Goal: Information Seeking & Learning: Find specific page/section

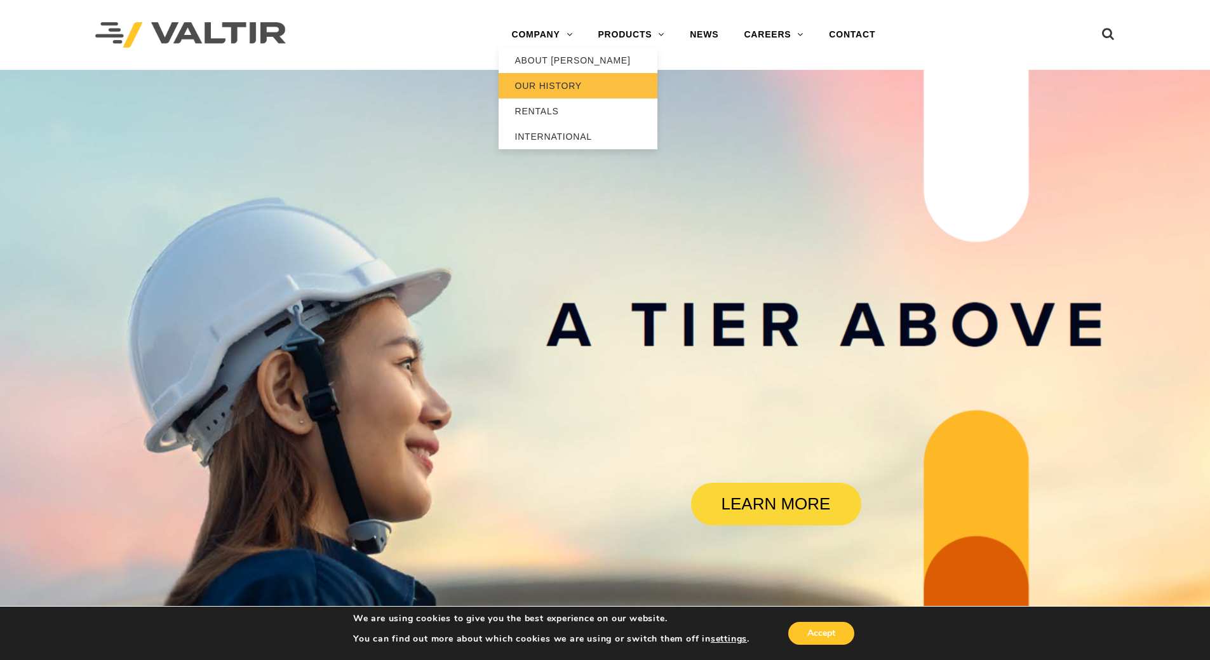
click at [552, 85] on link "OUR HISTORY" at bounding box center [578, 85] width 159 height 25
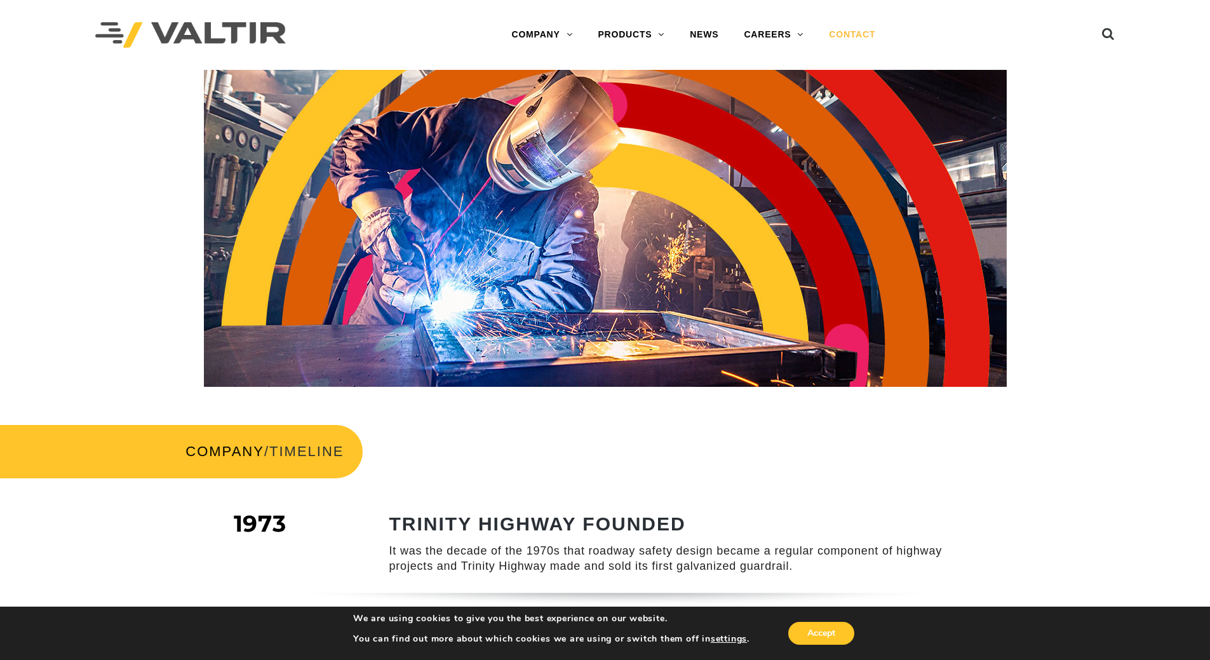
click at [848, 32] on link "CONTACT" at bounding box center [852, 34] width 72 height 25
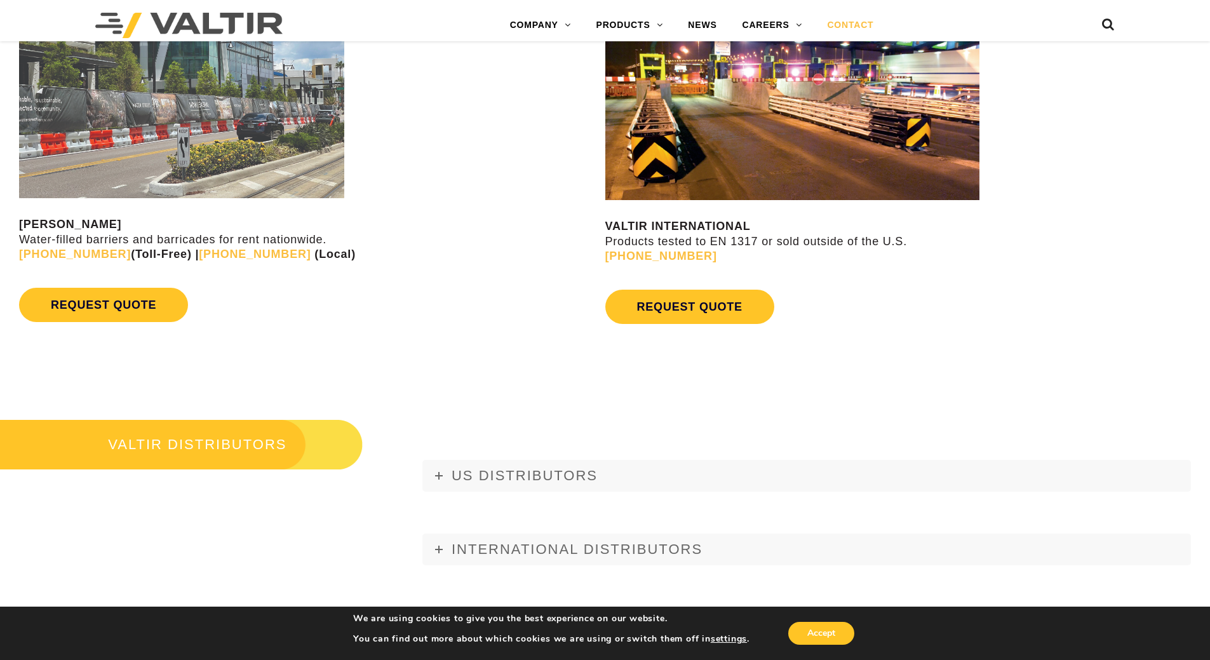
scroll to position [1461, 0]
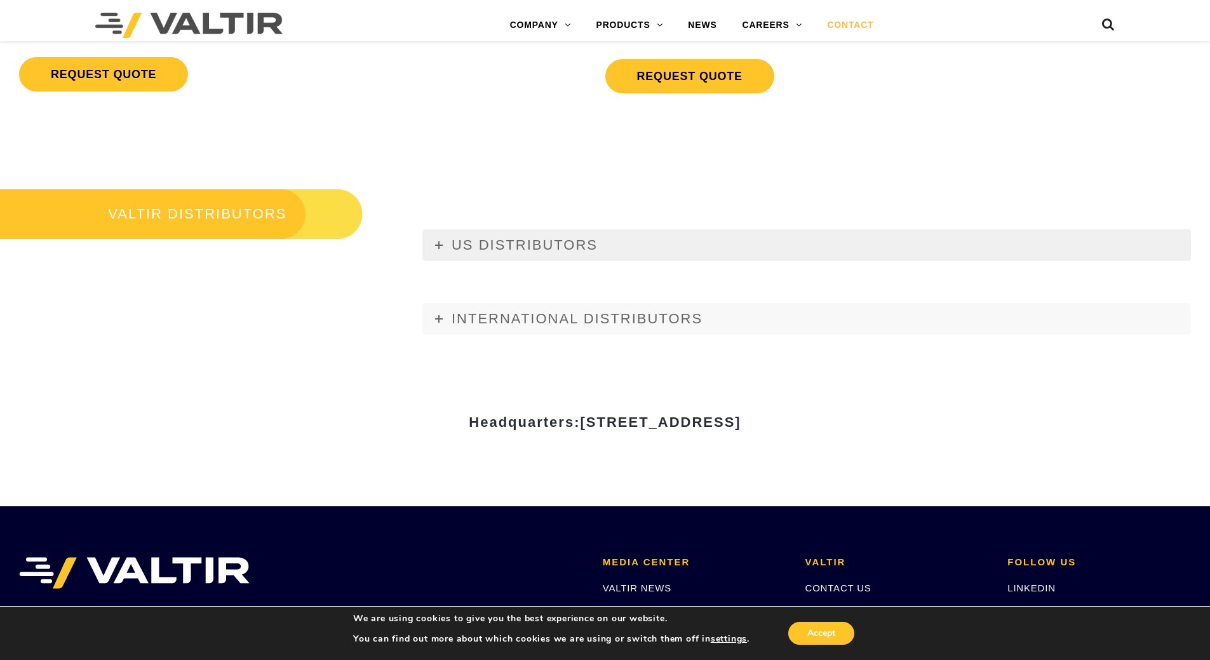
click at [574, 238] on span "US DISTRIBUTORS" at bounding box center [525, 245] width 146 height 16
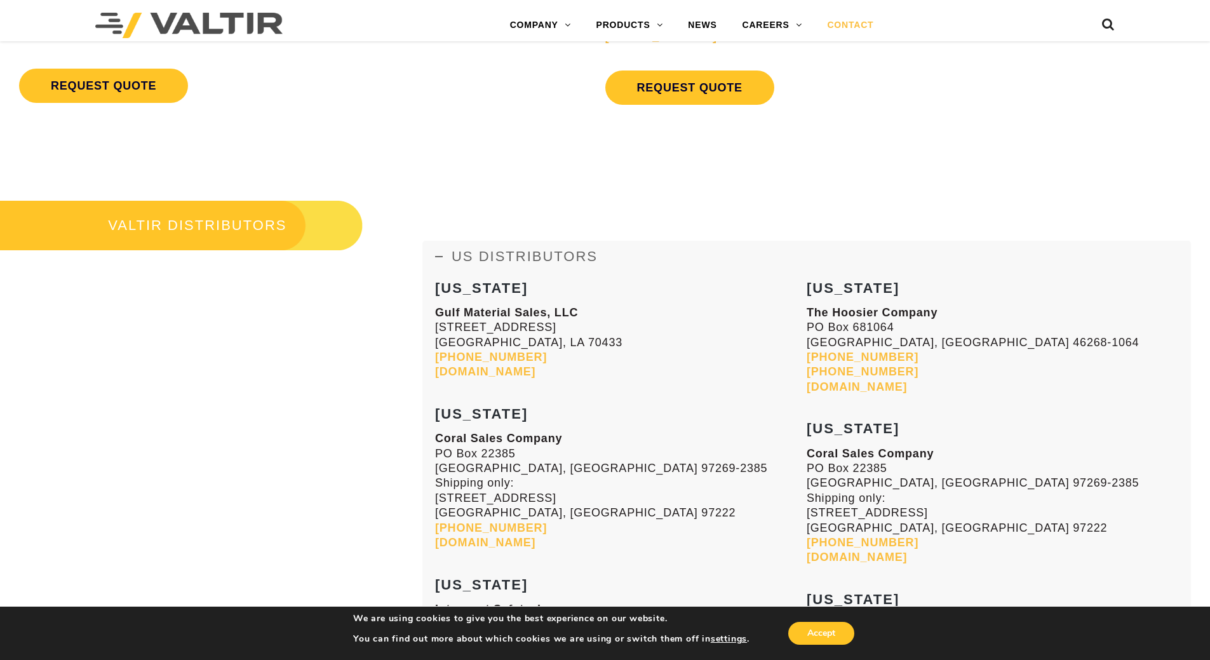
scroll to position [1334, 0]
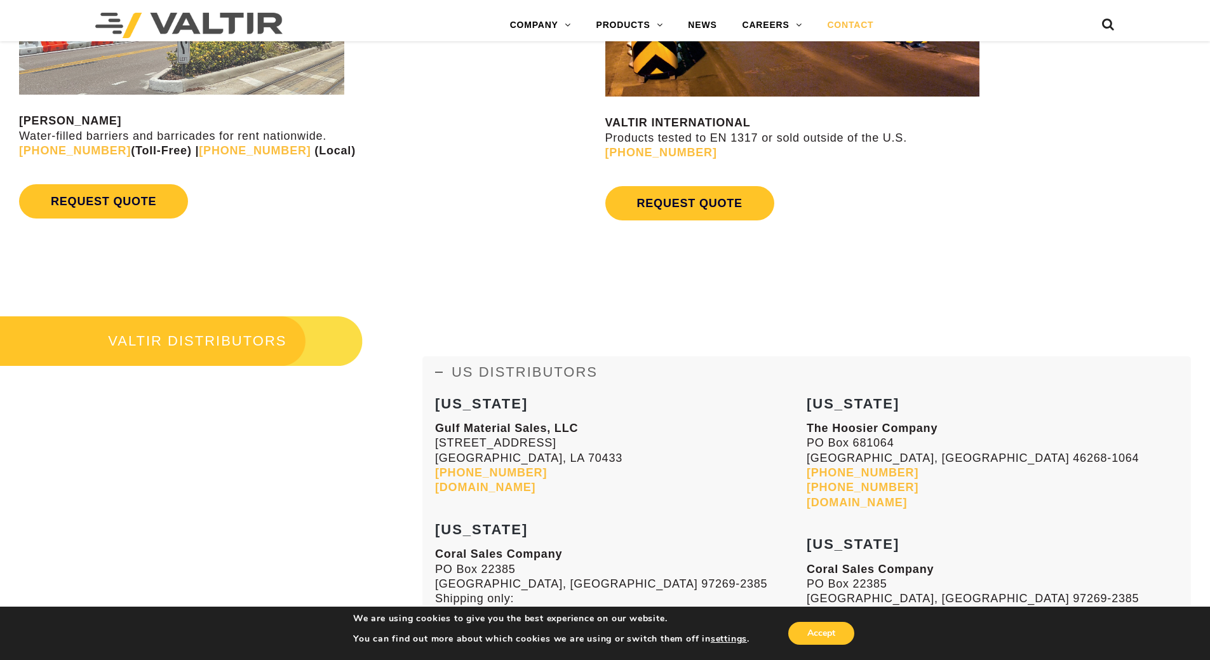
click at [452, 365] on span "US DISTRIBUTORS" at bounding box center [525, 372] width 146 height 16
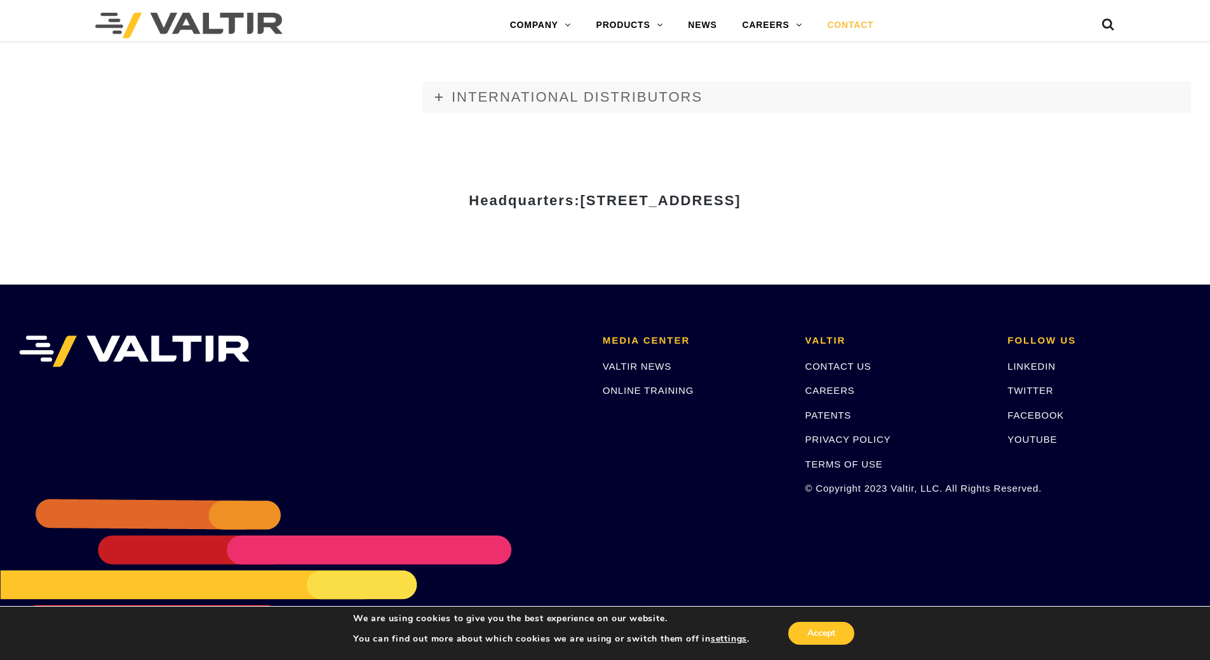
scroll to position [1689, 0]
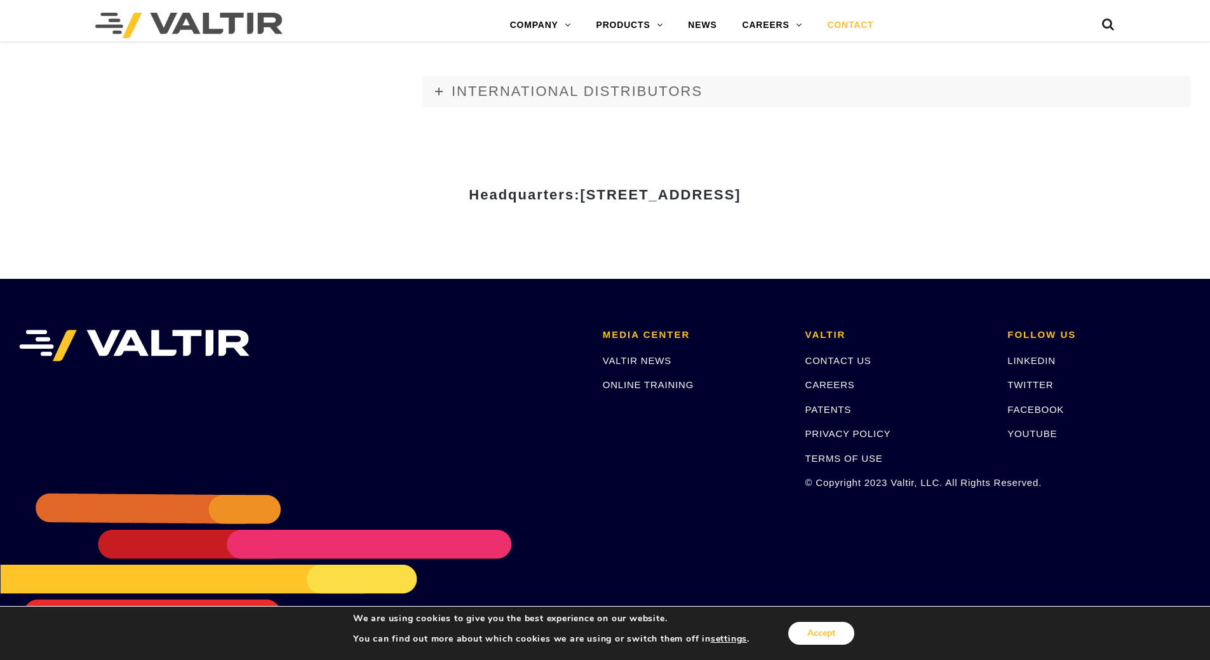
click at [847, 635] on button "Accept" at bounding box center [822, 633] width 66 height 23
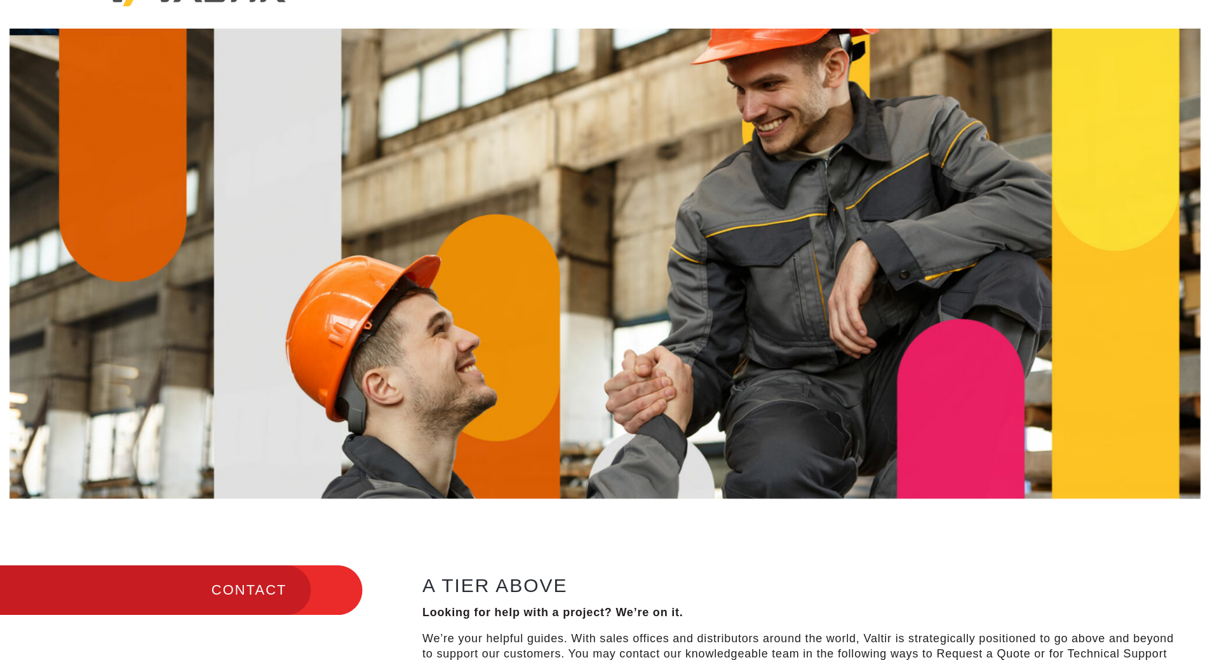
scroll to position [0, 0]
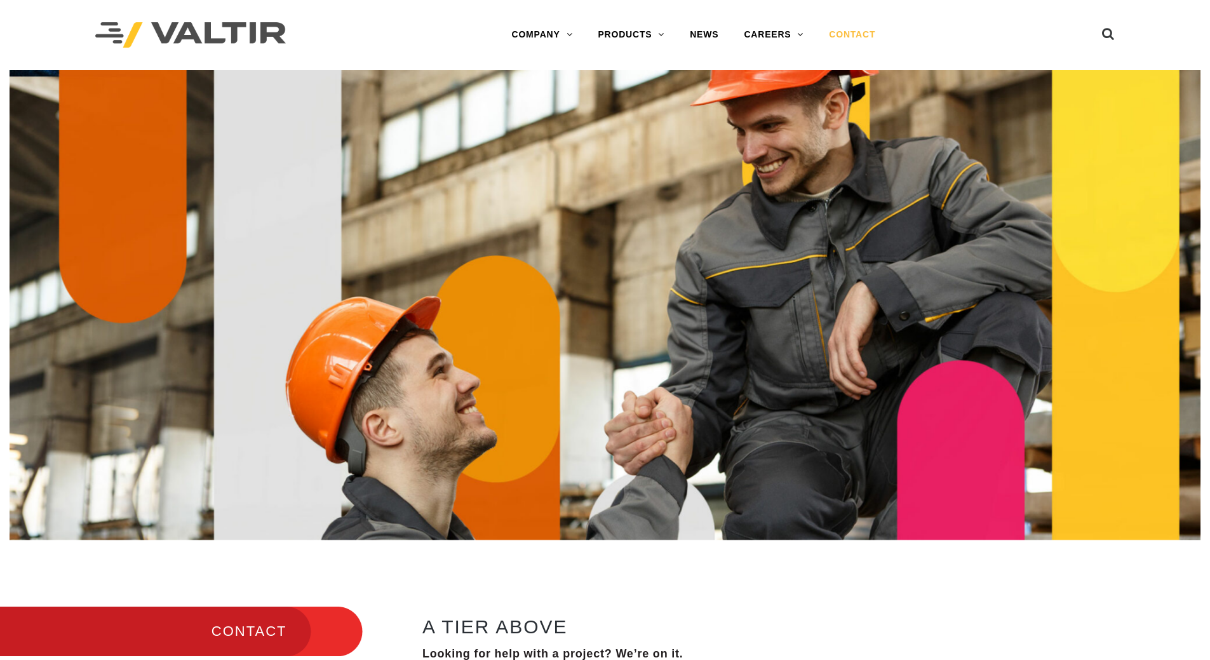
click at [1102, 36] on ul at bounding box center [1091, 35] width 48 height 22
click at [1108, 36] on icon at bounding box center [1108, 36] width 13 height 19
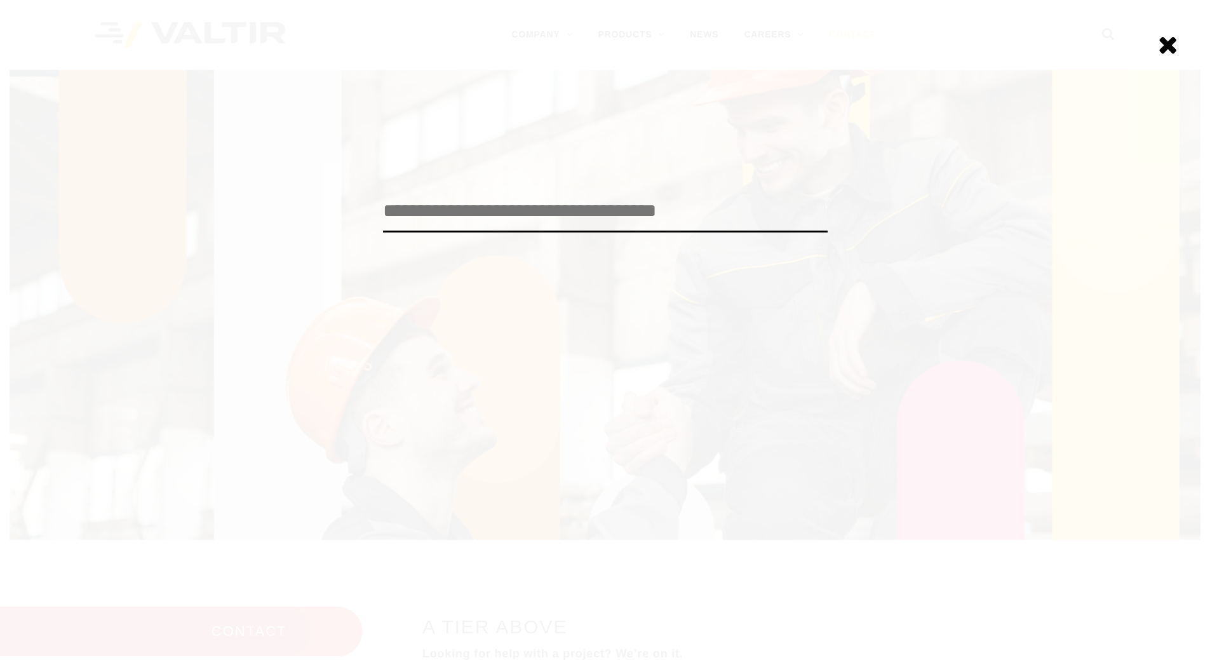
click at [658, 196] on input "search" at bounding box center [605, 212] width 445 height 42
type input "**********"
click input "******" at bounding box center [0, 0] width 0 height 0
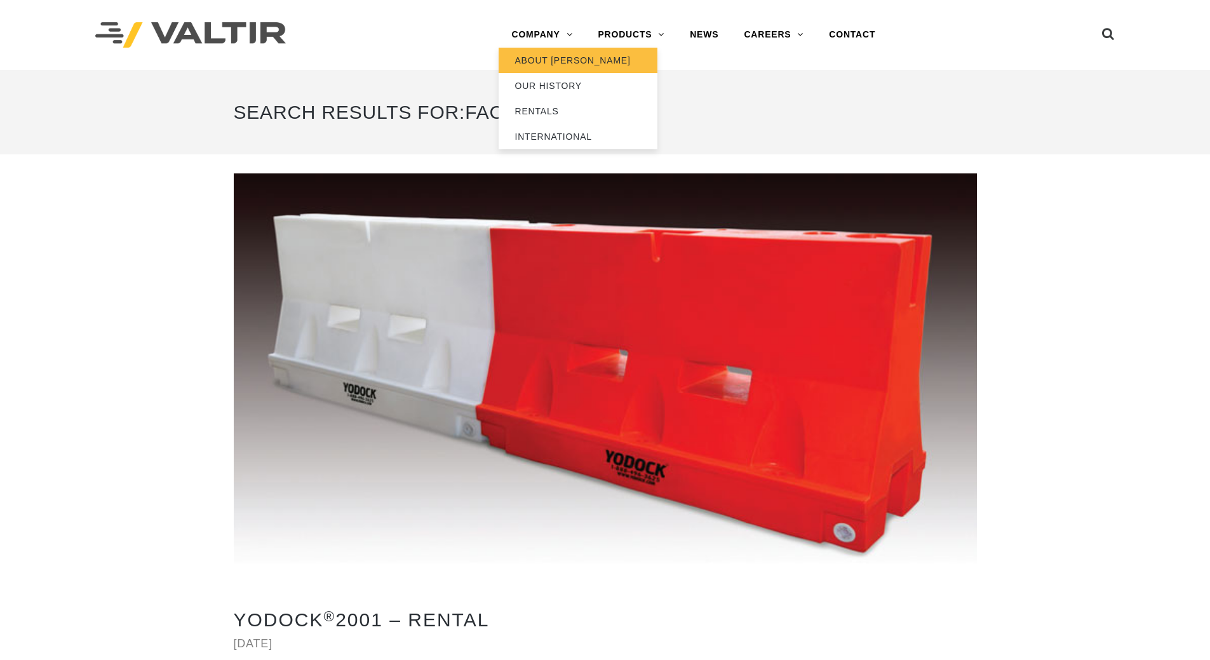
click at [575, 58] on link "ABOUT [PERSON_NAME]" at bounding box center [578, 60] width 159 height 25
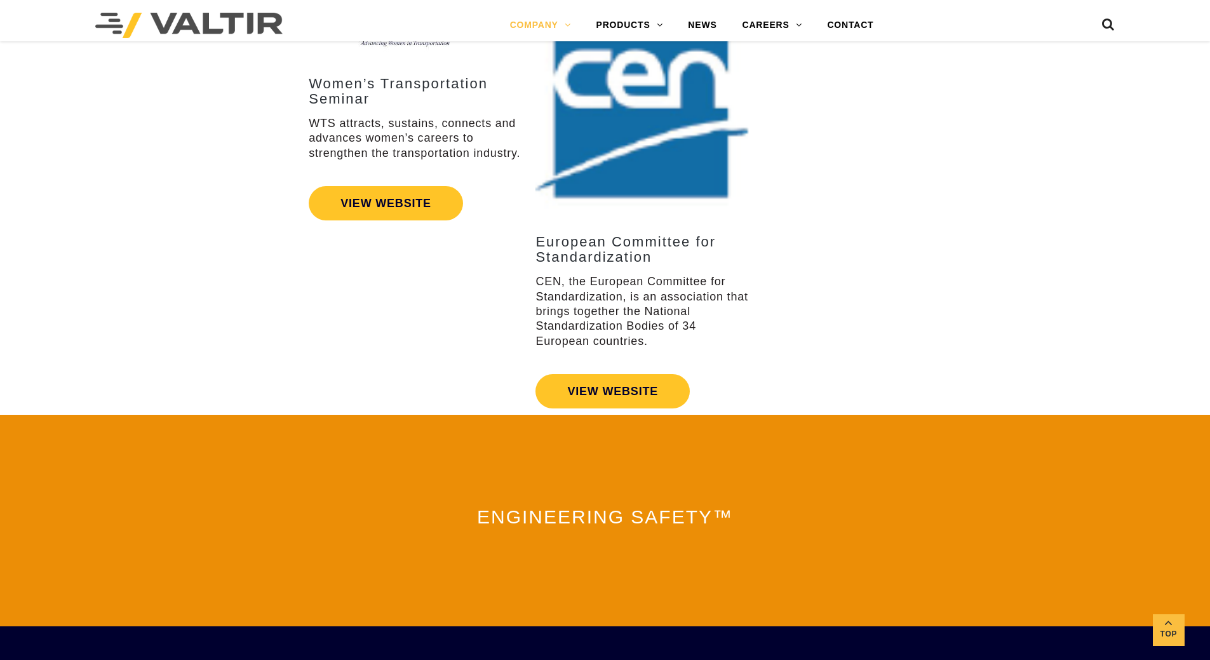
scroll to position [2732, 0]
